Goal: Information Seeking & Learning: Learn about a topic

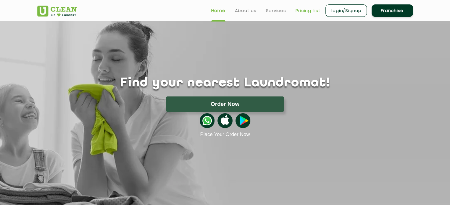
click at [303, 10] on link "Pricing List" at bounding box center [307, 10] width 25 height 7
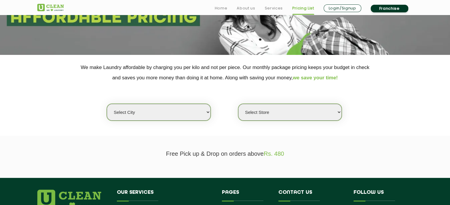
scroll to position [118, 0]
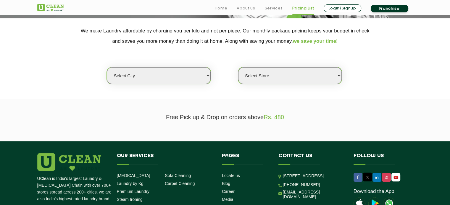
click at [173, 73] on select "Select city [GEOGRAPHIC_DATA] [GEOGRAPHIC_DATA] [GEOGRAPHIC_DATA] [GEOGRAPHIC_D…" at bounding box center [158, 75] width 103 height 17
select select "1"
click at [107, 67] on select "Select city [GEOGRAPHIC_DATA] [GEOGRAPHIC_DATA] [GEOGRAPHIC_DATA] [GEOGRAPHIC_D…" at bounding box center [158, 75] width 103 height 17
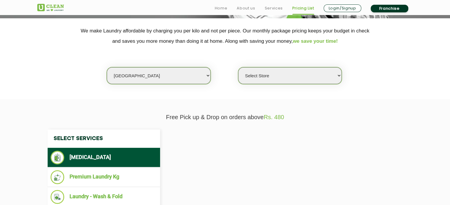
click at [294, 80] on select "Select Store" at bounding box center [289, 75] width 103 height 17
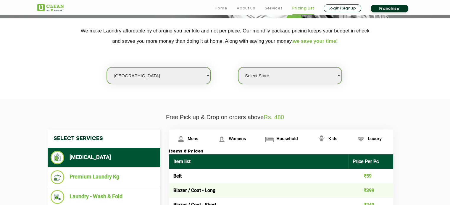
select select "141"
click at [238, 67] on select "Select Store [GEOGRAPHIC_DATA] [GEOGRAPHIC_DATA] 2 [GEOGRAPHIC_DATA] [PERSON_NA…" at bounding box center [289, 75] width 103 height 17
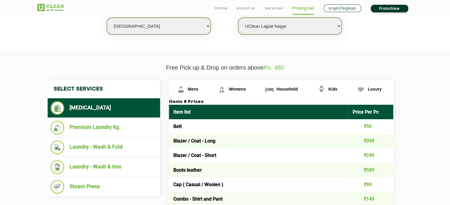
scroll to position [177, 0]
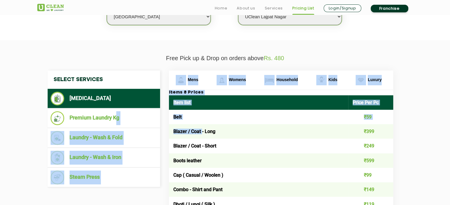
drag, startPoint x: 115, startPoint y: 119, endPoint x: 202, endPoint y: 129, distance: 87.2
click at [111, 161] on li "Laundry - Wash & Iron" at bounding box center [104, 158] width 106 height 14
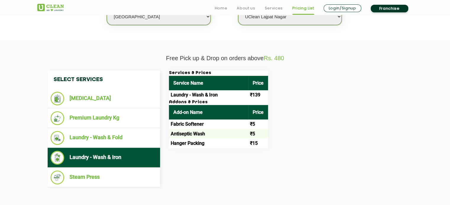
click at [370, 132] on div "Services & Prices Service Name Price Laundry - Wash & Iron ₹139 Addons & Prices…" at bounding box center [285, 110] width 242 height 78
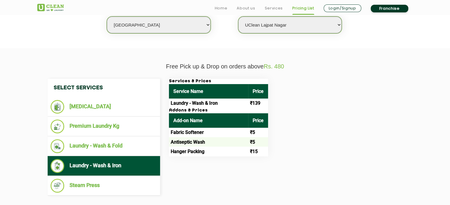
scroll to position [0, 0]
